Goal: Task Accomplishment & Management: Manage account settings

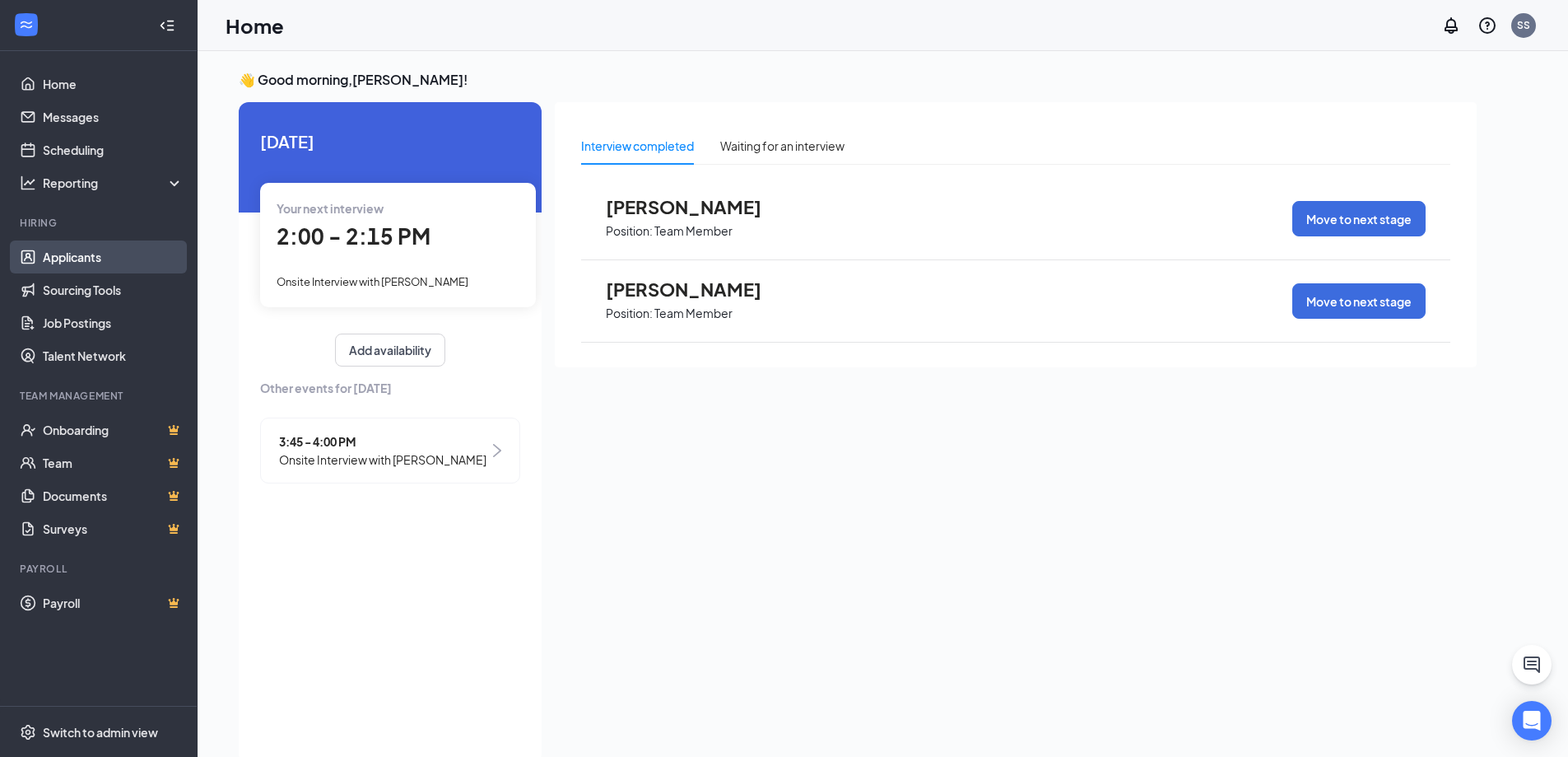
click at [95, 247] on link "Applicants" at bounding box center [113, 257] width 141 height 33
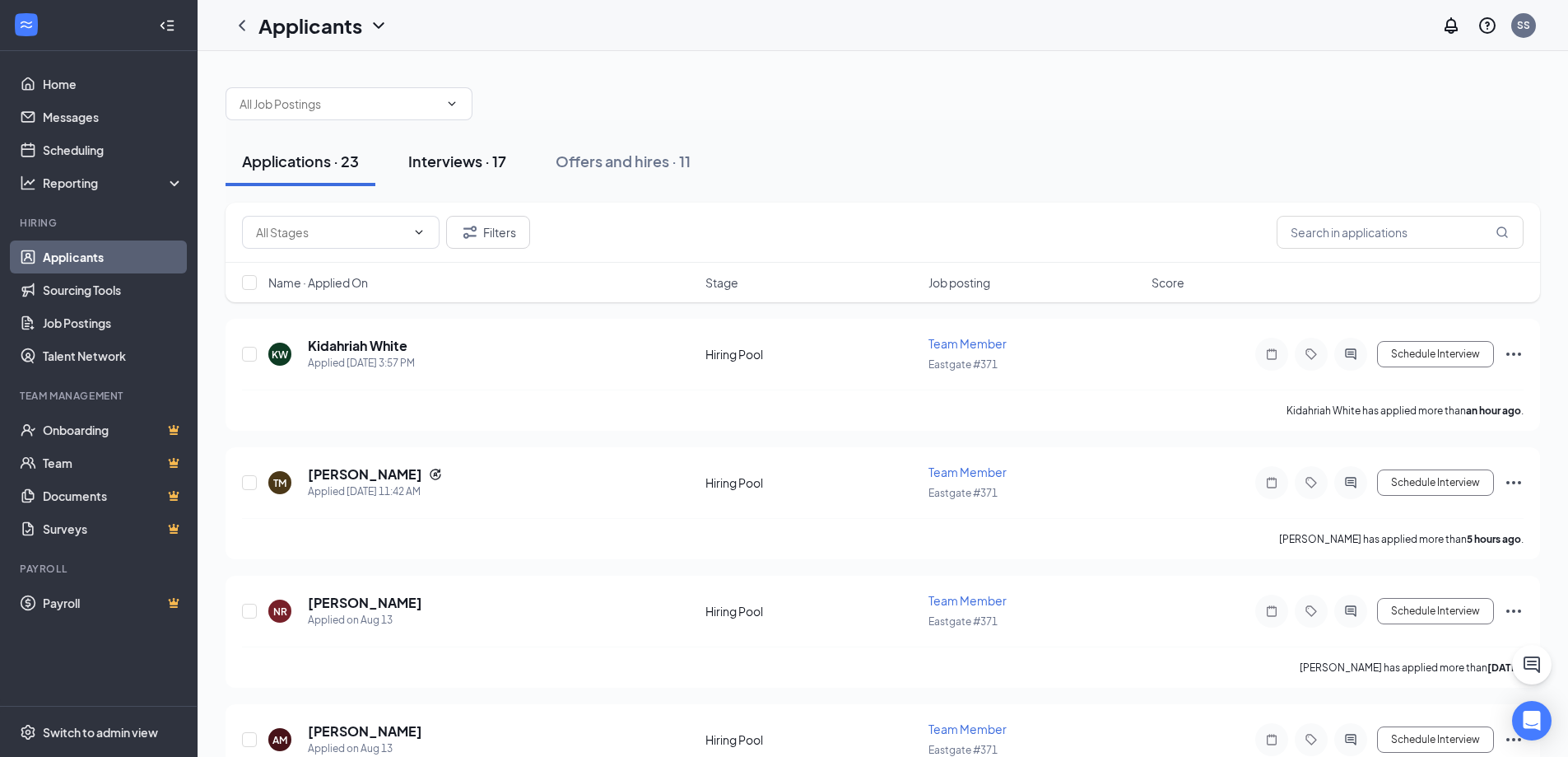
click at [446, 166] on div "Interviews · 17" at bounding box center [457, 160] width 98 height 21
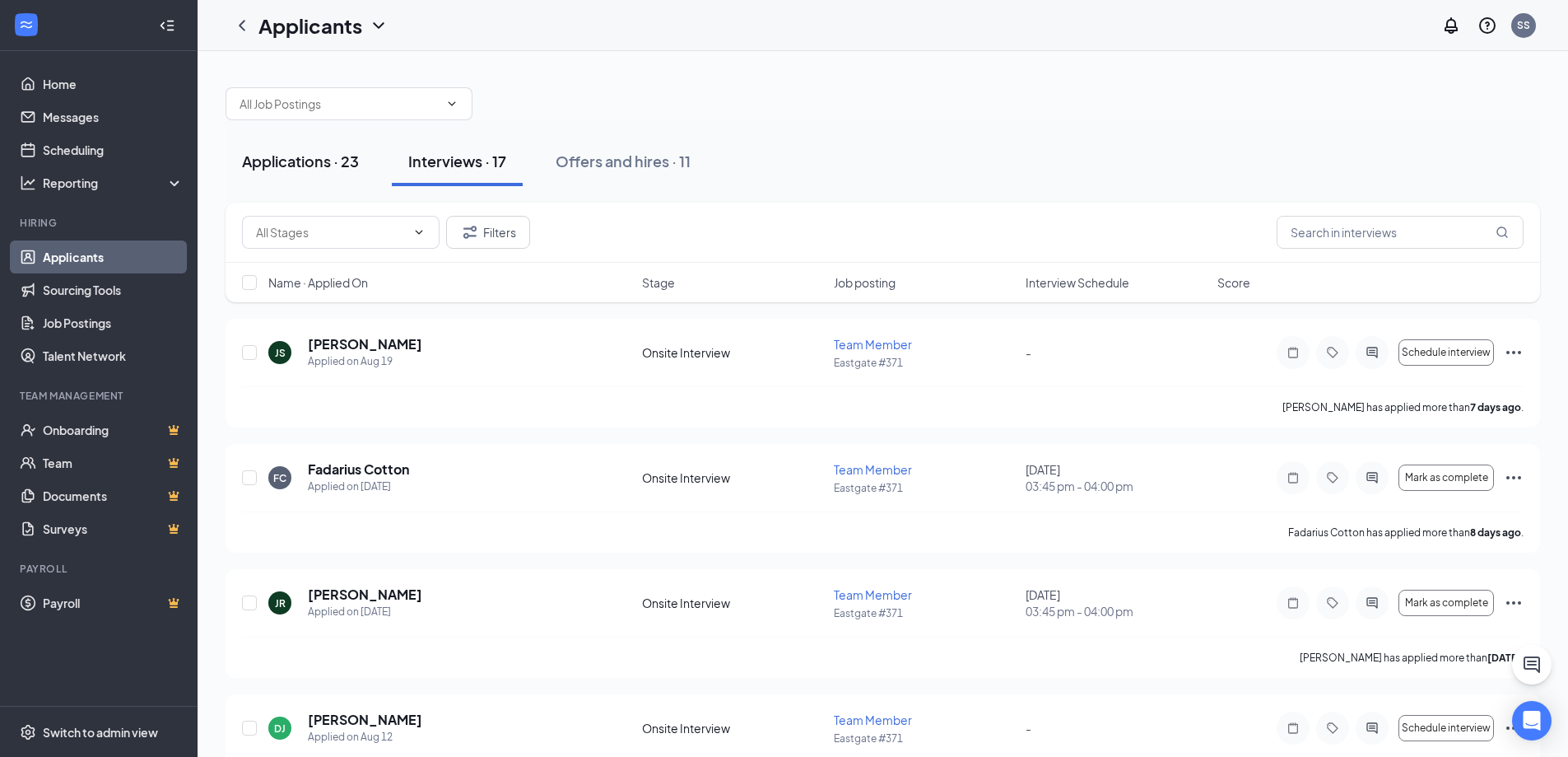
click at [363, 151] on button "Applications · 23" at bounding box center [300, 161] width 150 height 50
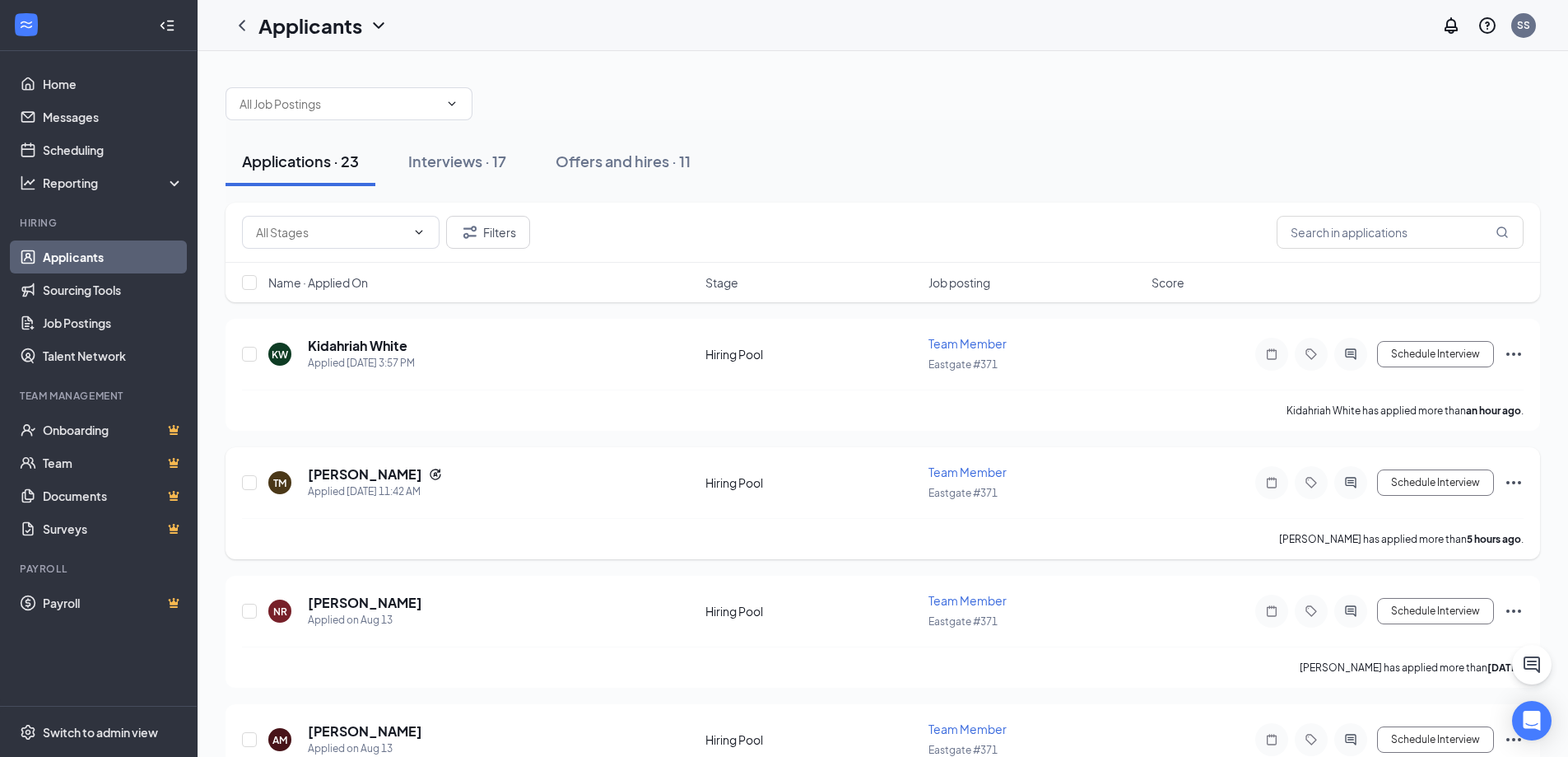
click at [490, 460] on div "TM [PERSON_NAME] Applied [DATE] 11:42 AM Hiring Pool Team Member Eastgate #371 …" at bounding box center [883, 503] width 1314 height 112
click at [376, 466] on h5 "[PERSON_NAME]" at bounding box center [365, 474] width 114 height 18
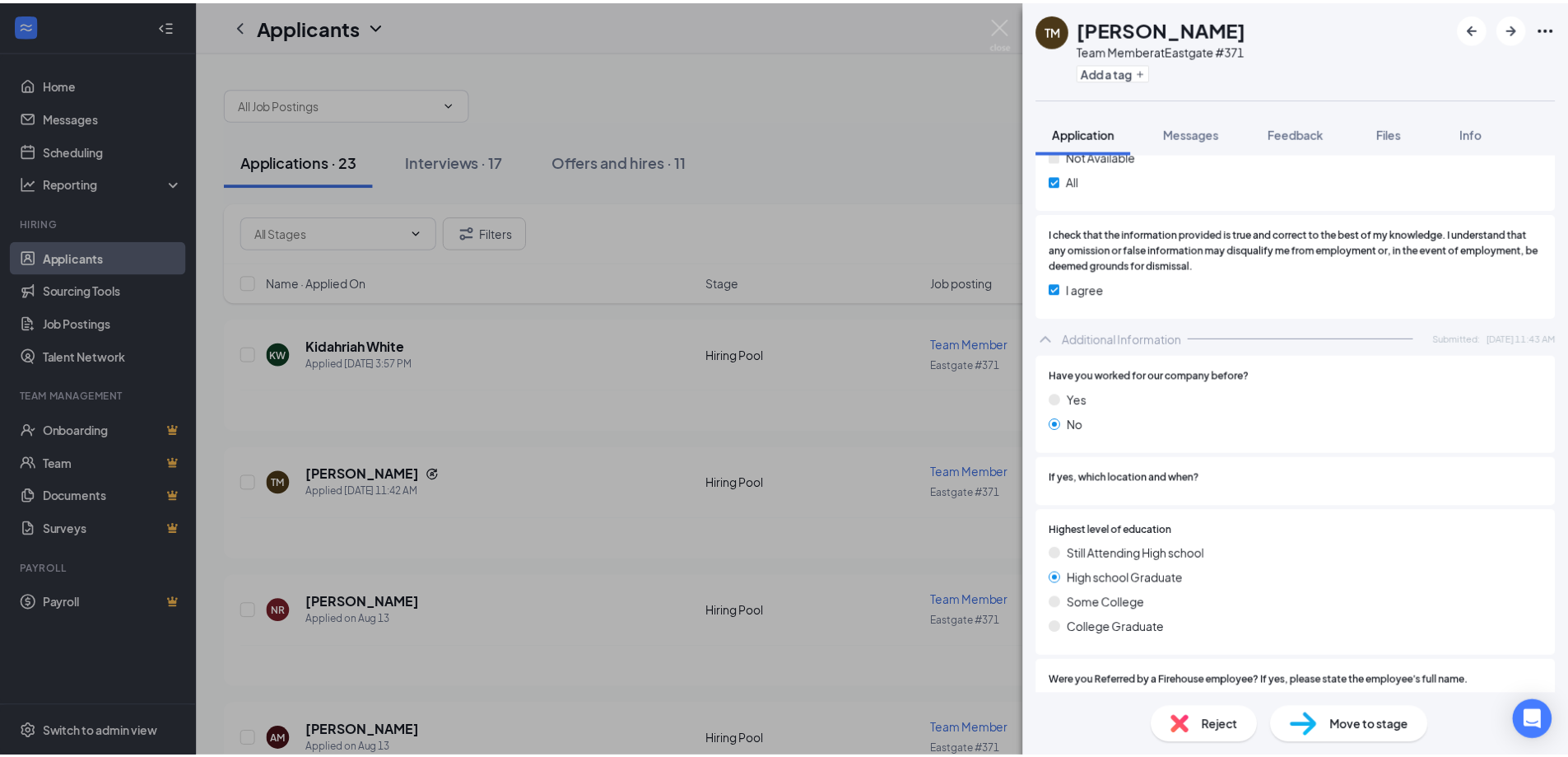
scroll to position [1167, 0]
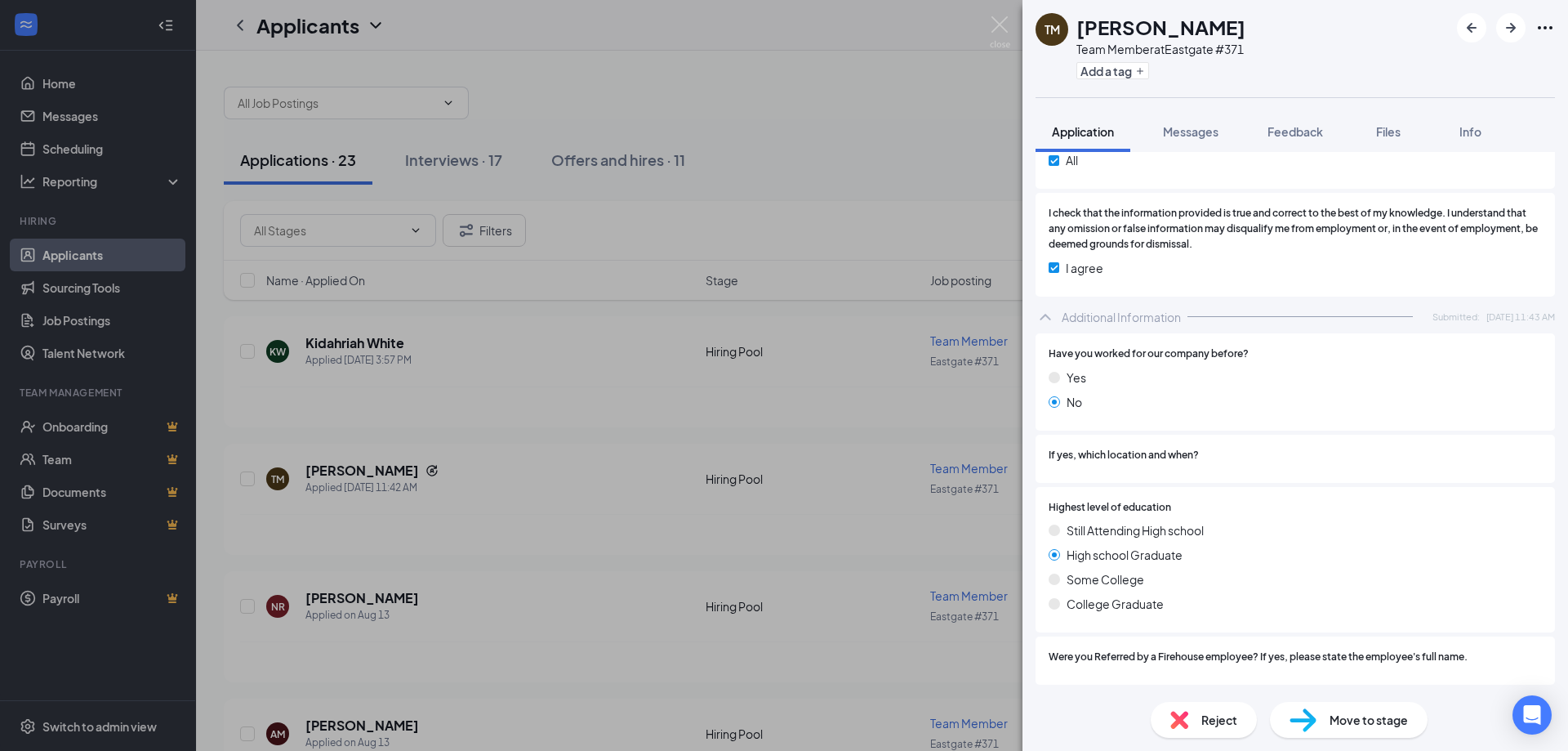
drag, startPoint x: 719, startPoint y: 64, endPoint x: 831, endPoint y: 51, distance: 112.8
click at [720, 71] on div "TM [PERSON_NAME] Team Member at [GEOGRAPHIC_DATA] #371 Add a tag Application Me…" at bounding box center [784, 375] width 1568 height 751
